Goal: Task Accomplishment & Management: Manage account settings

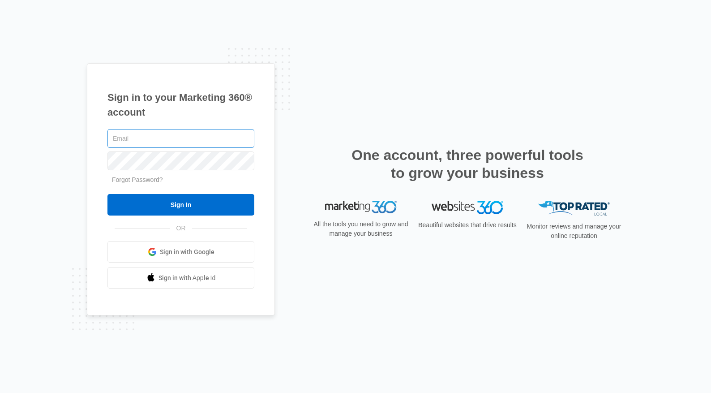
click at [165, 142] on input "text" at bounding box center [181, 138] width 147 height 19
type input "[PERSON_NAME][EMAIL_ADDRESS][PERSON_NAME][DOMAIN_NAME]"
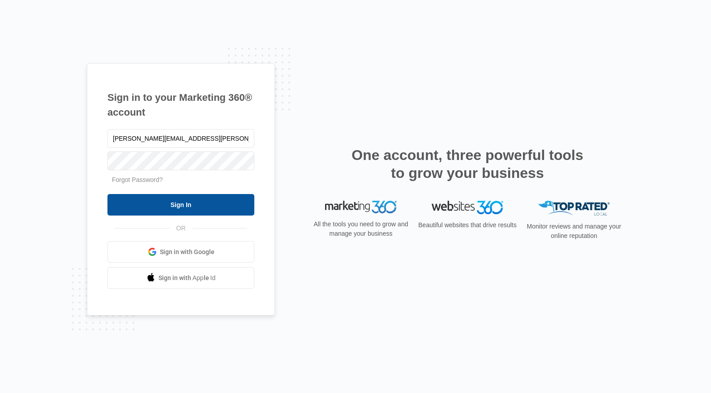
click at [191, 207] on input "Sign In" at bounding box center [181, 205] width 147 height 22
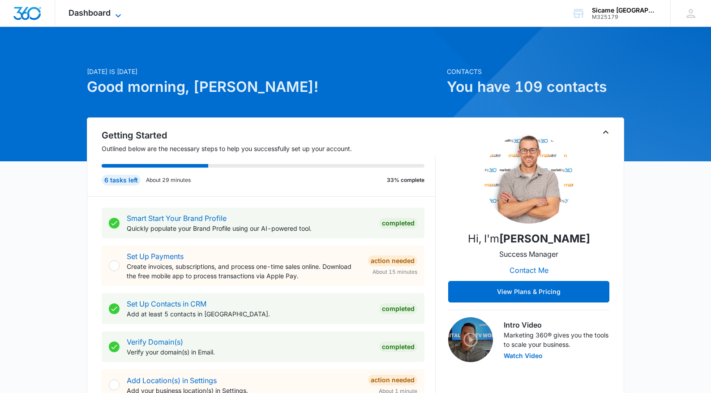
click at [86, 12] on span "Dashboard" at bounding box center [90, 12] width 42 height 9
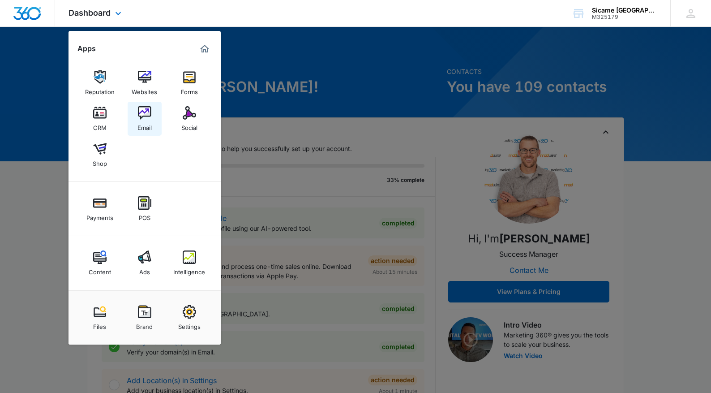
click at [145, 128] on div "Email" at bounding box center [145, 126] width 14 height 12
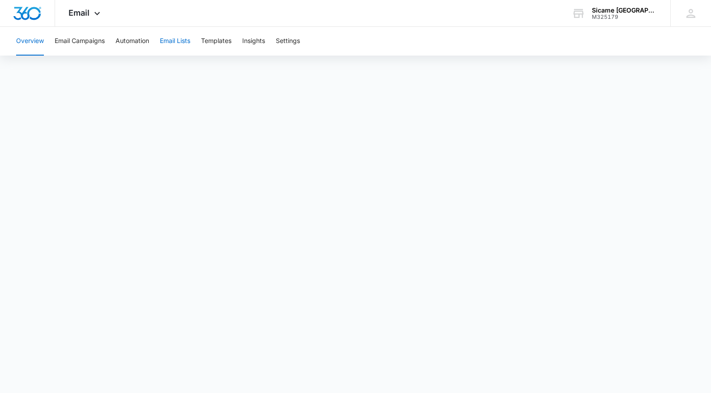
click at [174, 38] on button "Email Lists" at bounding box center [175, 41] width 30 height 29
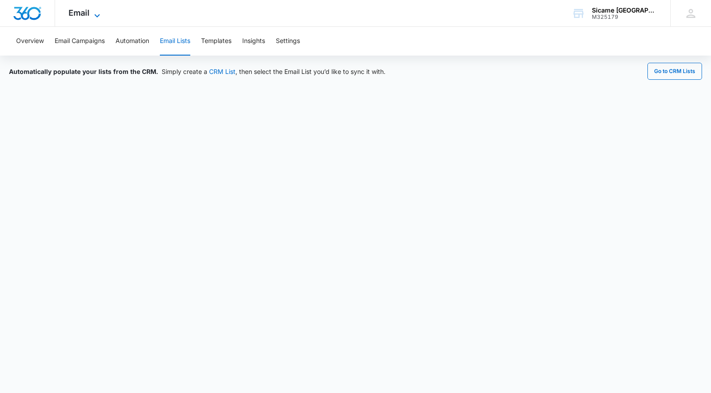
click at [77, 13] on span "Email" at bounding box center [79, 12] width 21 height 9
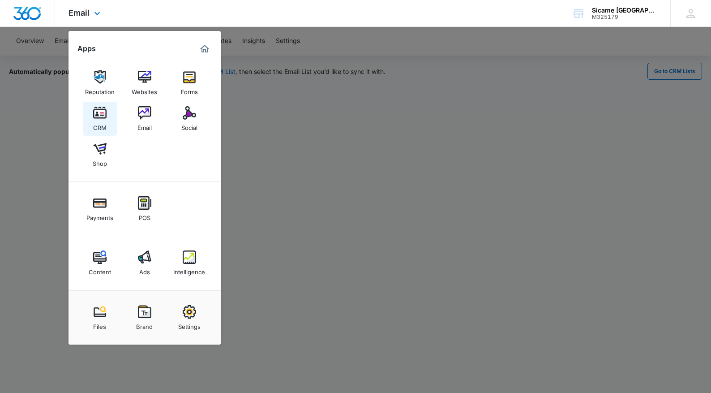
click at [102, 118] on img at bounding box center [99, 112] width 13 height 13
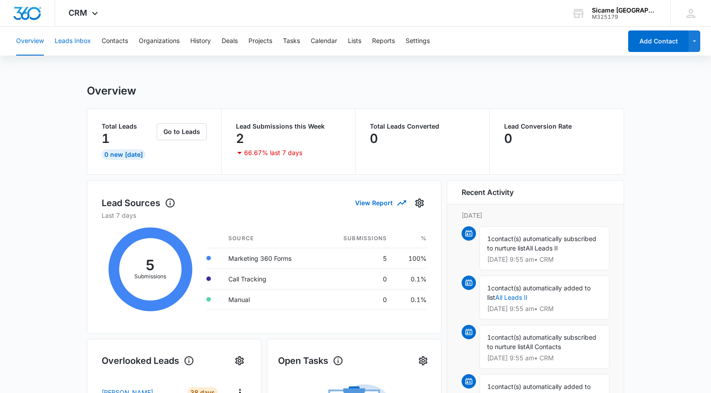
click at [77, 47] on button "Leads Inbox" at bounding box center [73, 41] width 36 height 29
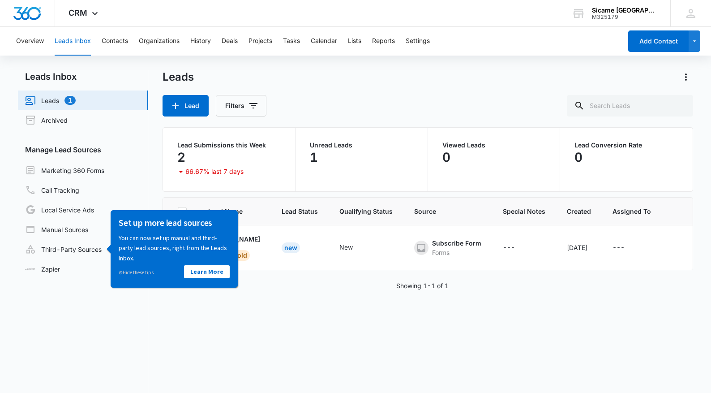
click at [263, 315] on div "Lead Name Lead Status Qualifying Status Source Special Notes Created Assigned T…" at bounding box center [428, 324] width 531 height 254
click at [201, 271] on link "Learn More" at bounding box center [207, 271] width 46 height 13
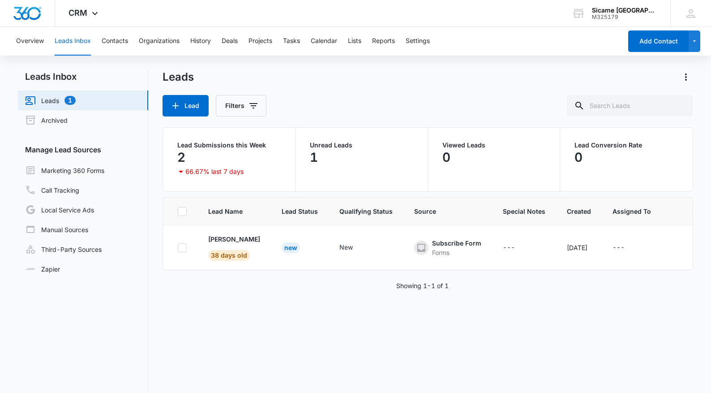
click at [213, 344] on div "Lead Name Lead Status Qualifying Status Source Special Notes Created Assigned T…" at bounding box center [428, 324] width 531 height 254
click at [357, 44] on button "Lists" at bounding box center [354, 41] width 13 height 29
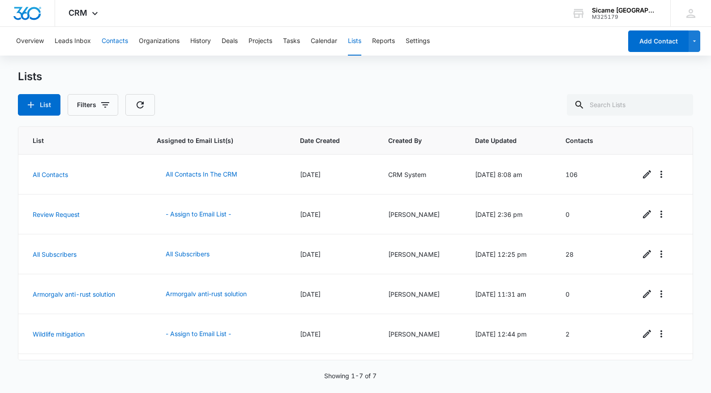
click at [112, 44] on button "Contacts" at bounding box center [115, 41] width 26 height 29
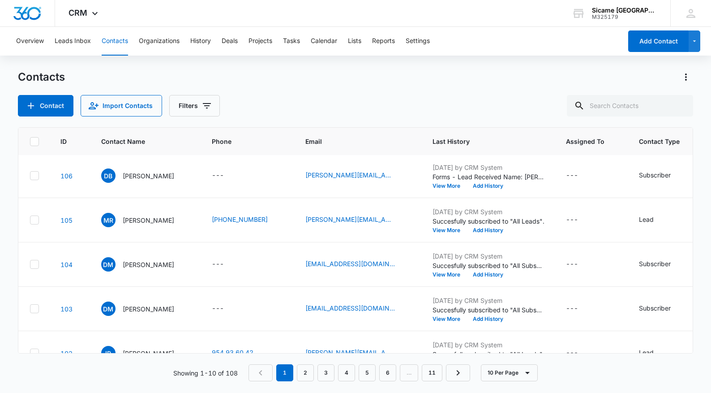
scroll to position [245, 3]
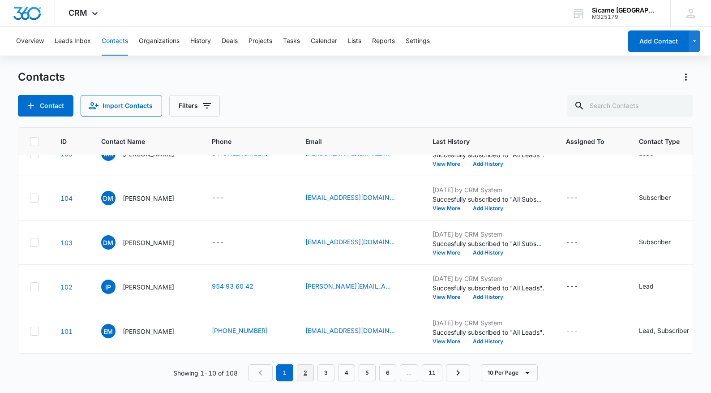
click at [305, 374] on link "2" at bounding box center [305, 372] width 17 height 17
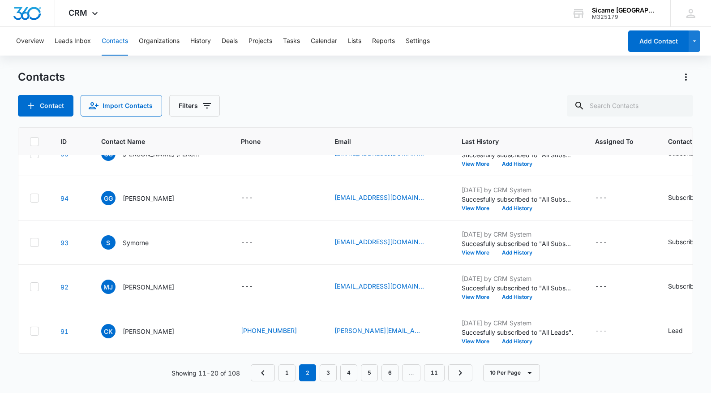
scroll to position [0, 3]
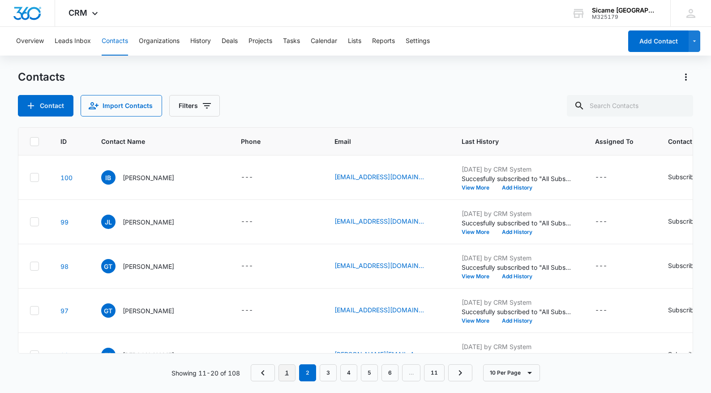
click at [289, 372] on link "1" at bounding box center [287, 372] width 17 height 17
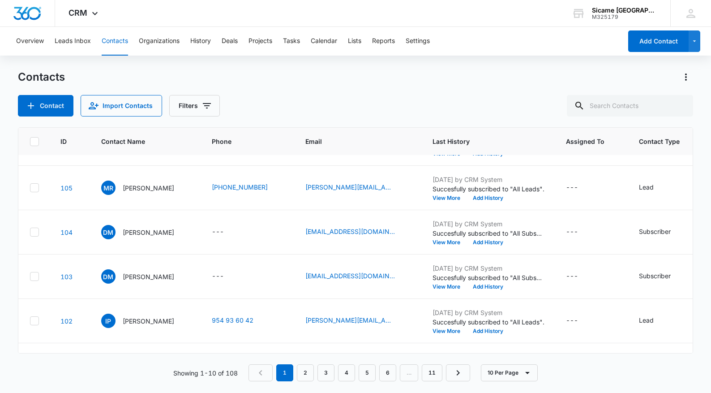
scroll to position [245, 3]
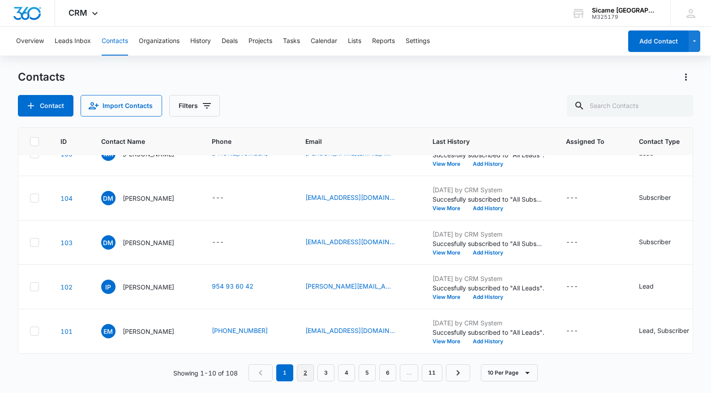
click at [306, 372] on link "2" at bounding box center [305, 372] width 17 height 17
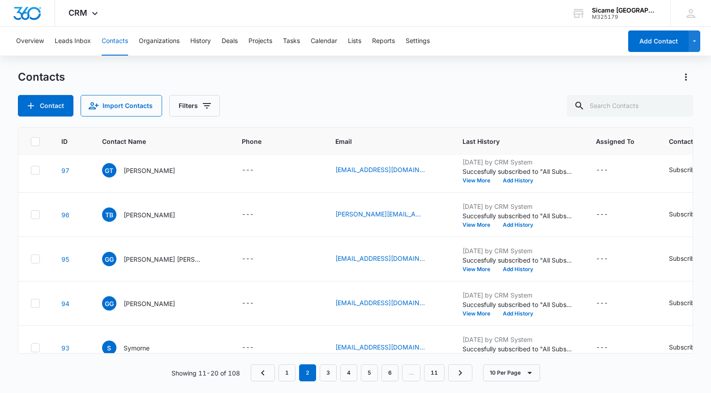
scroll to position [245, 2]
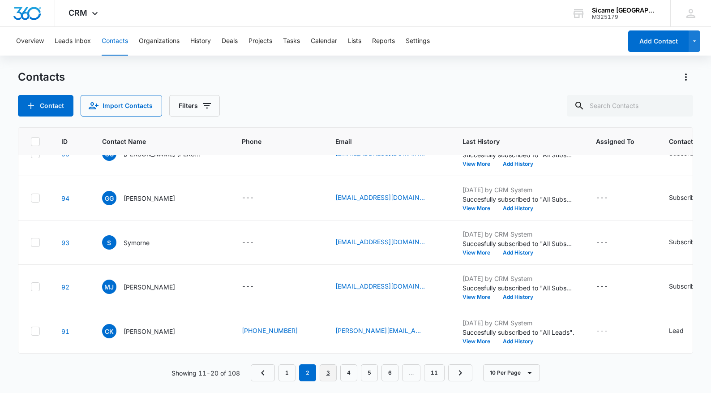
click at [330, 372] on link "3" at bounding box center [328, 372] width 17 height 17
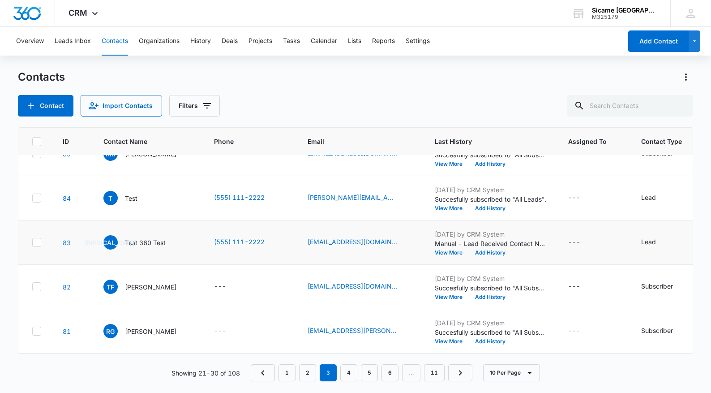
scroll to position [245, 0]
click at [345, 374] on link "4" at bounding box center [348, 372] width 17 height 17
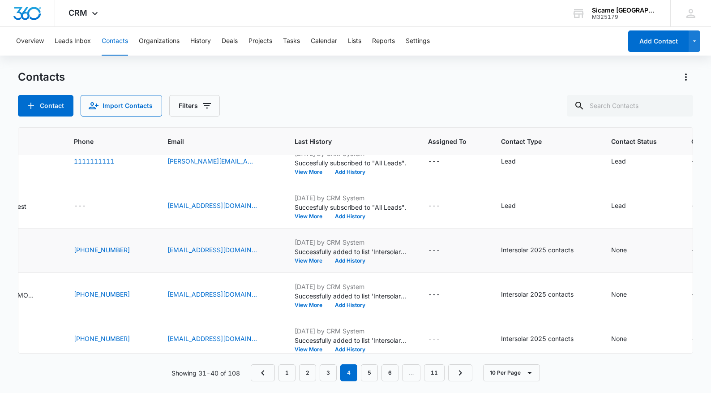
scroll to position [193, 0]
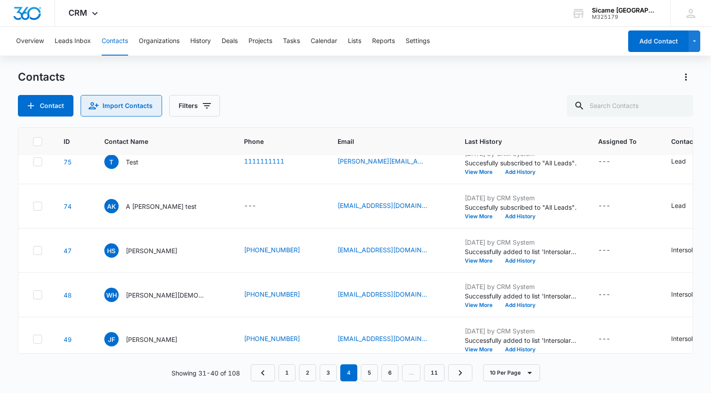
click at [113, 112] on button "Import Contacts" at bounding box center [122, 106] width 82 height 22
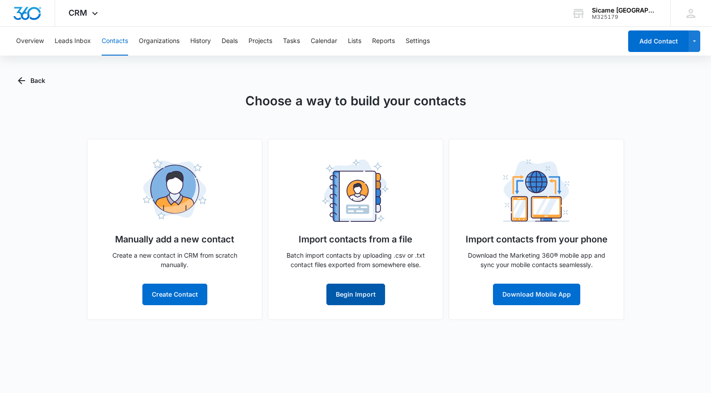
click at [375, 289] on button "Begin Import" at bounding box center [356, 295] width 59 height 22
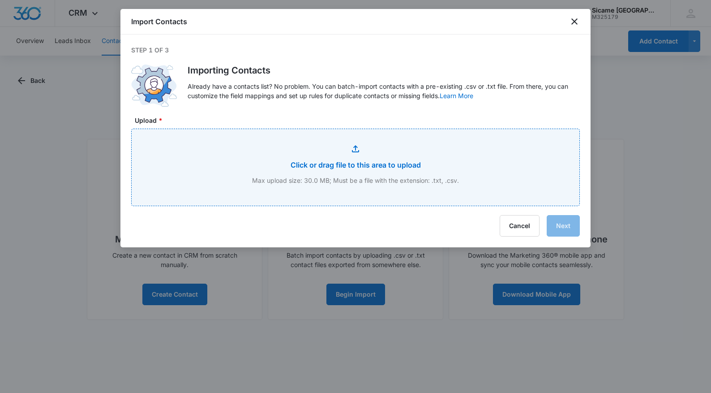
click at [349, 169] on input "Upload *" at bounding box center [356, 167] width 448 height 77
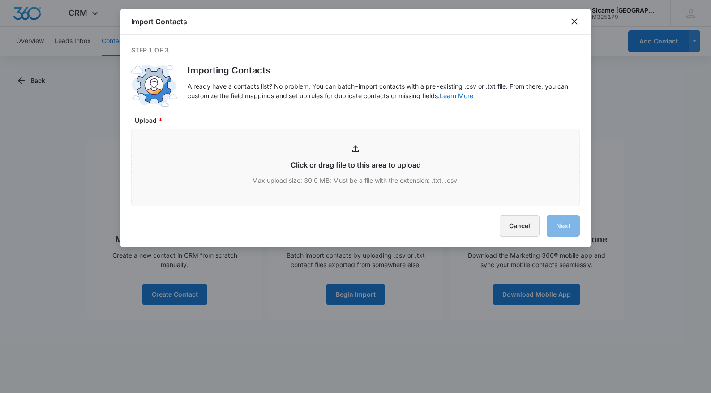
click at [516, 226] on button "Cancel" at bounding box center [520, 226] width 40 height 22
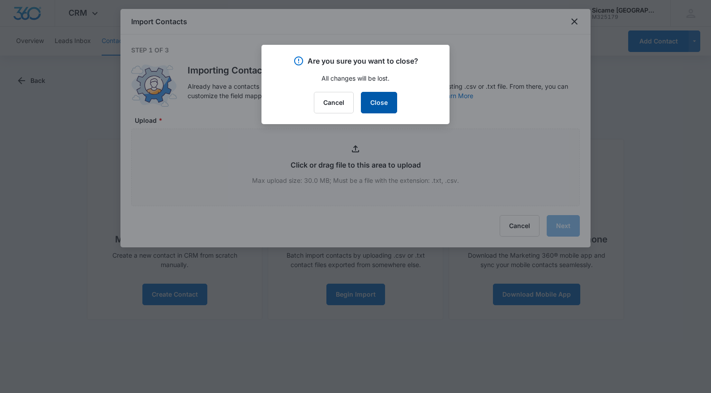
click at [373, 103] on button "Close" at bounding box center [379, 103] width 36 height 22
